Goal: Task Accomplishment & Management: Use online tool/utility

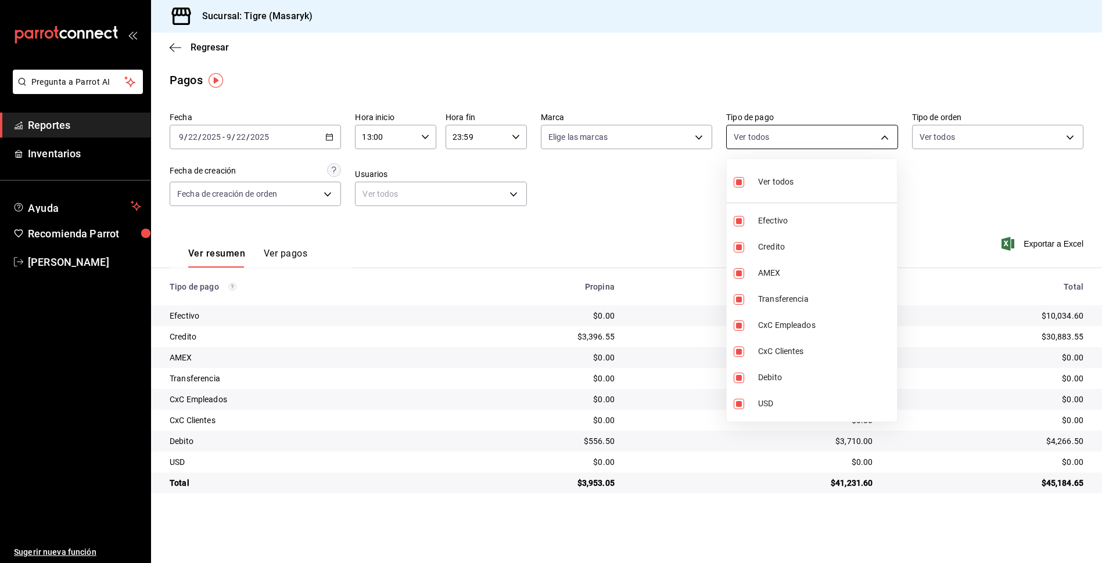
click at [879, 137] on body "Pregunta a Parrot AI Reportes Inventarios Ayuda Recomienda Parrot Tigre [PERSON…" at bounding box center [551, 281] width 1102 height 563
click at [740, 183] on input "checkbox" at bounding box center [738, 182] width 10 height 10
checkbox input "false"
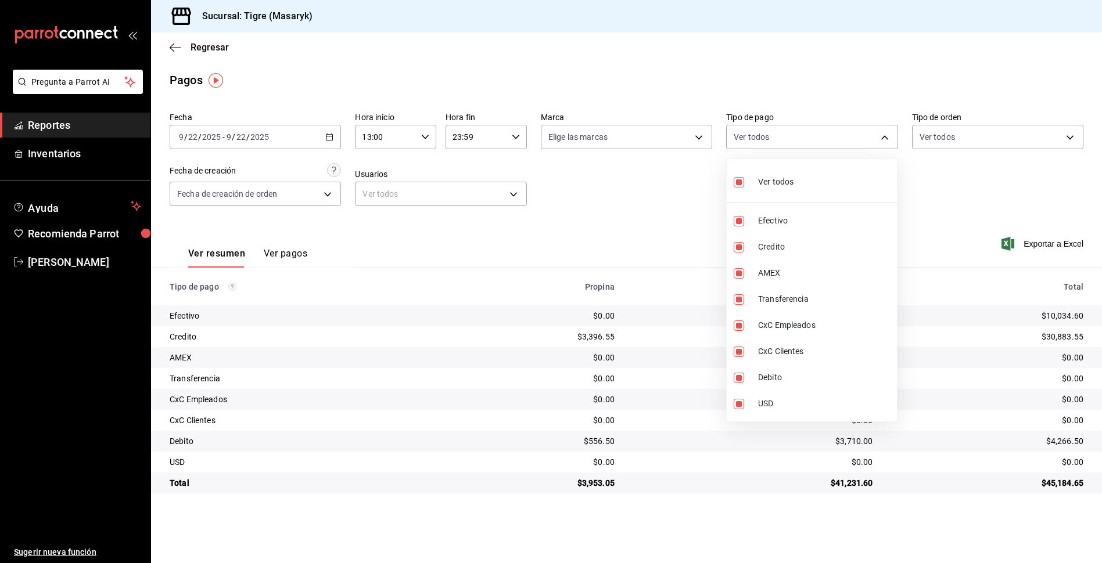
checkbox input "false"
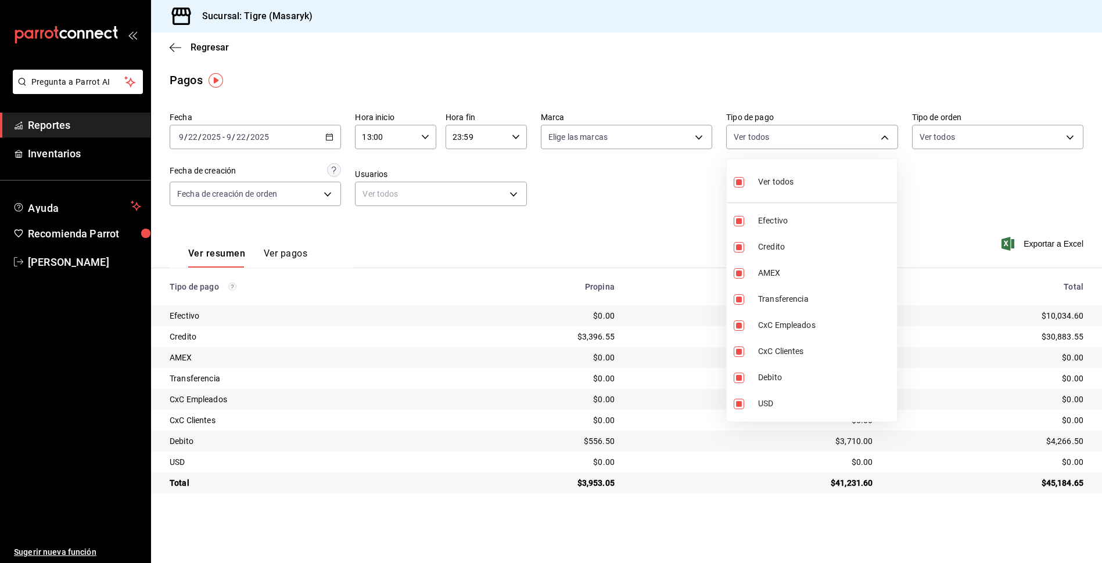
checkbox input "false"
click at [958, 208] on div at bounding box center [551, 281] width 1102 height 563
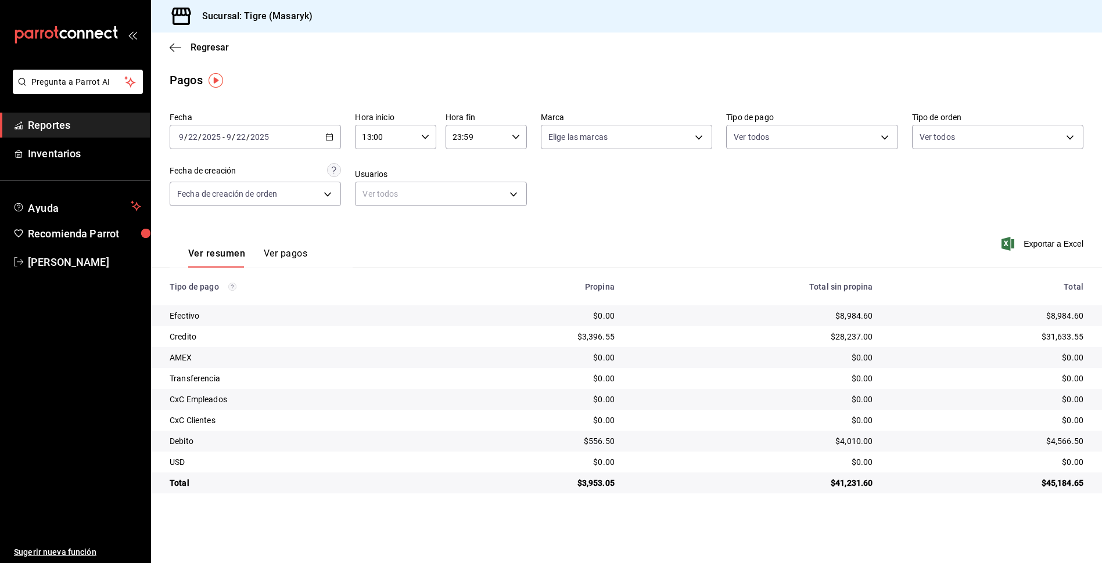
click at [424, 136] on icon "button" at bounding box center [425, 137] width 8 height 8
click at [377, 166] on span "13" at bounding box center [375, 166] width 22 height 9
click at [515, 132] on div at bounding box center [551, 281] width 1102 height 563
click at [515, 136] on icon "button" at bounding box center [516, 137] width 8 height 8
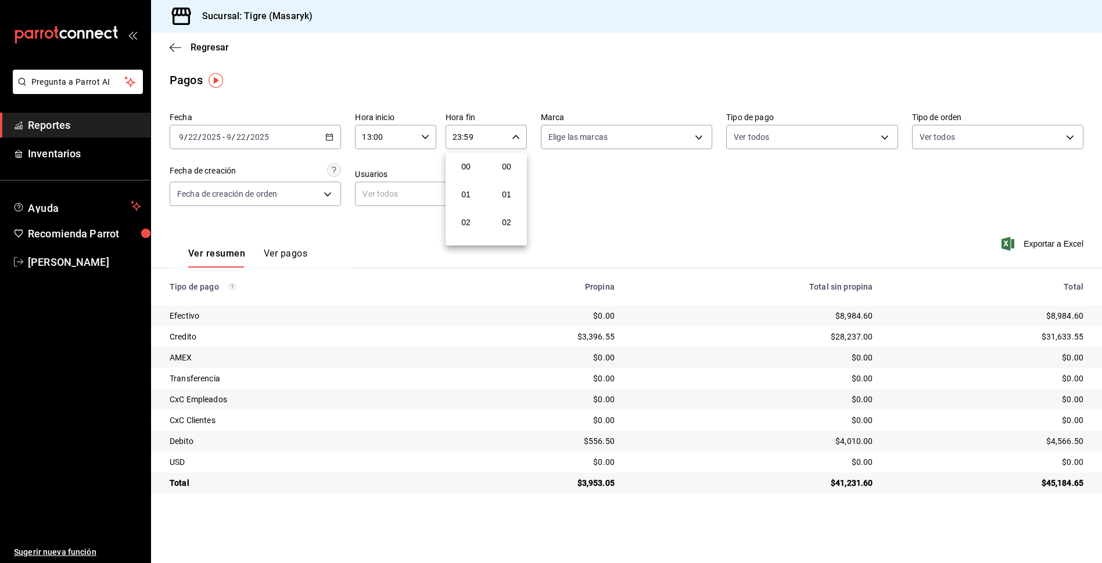
scroll to position [1580, 0]
click at [467, 134] on div at bounding box center [551, 281] width 1102 height 563
